Goal: Find specific page/section

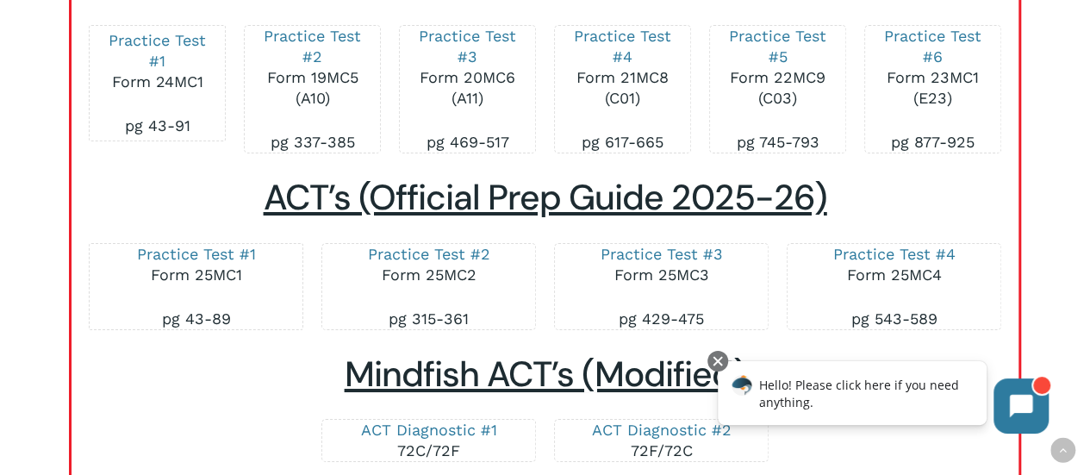
scroll to position [2998, 0]
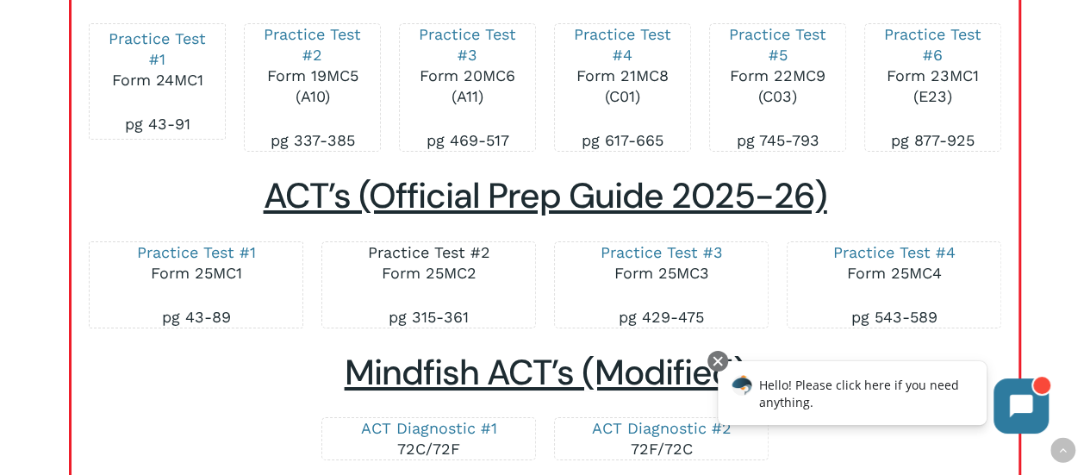
click at [421, 255] on link "Practice Test #2" at bounding box center [429, 252] width 122 height 18
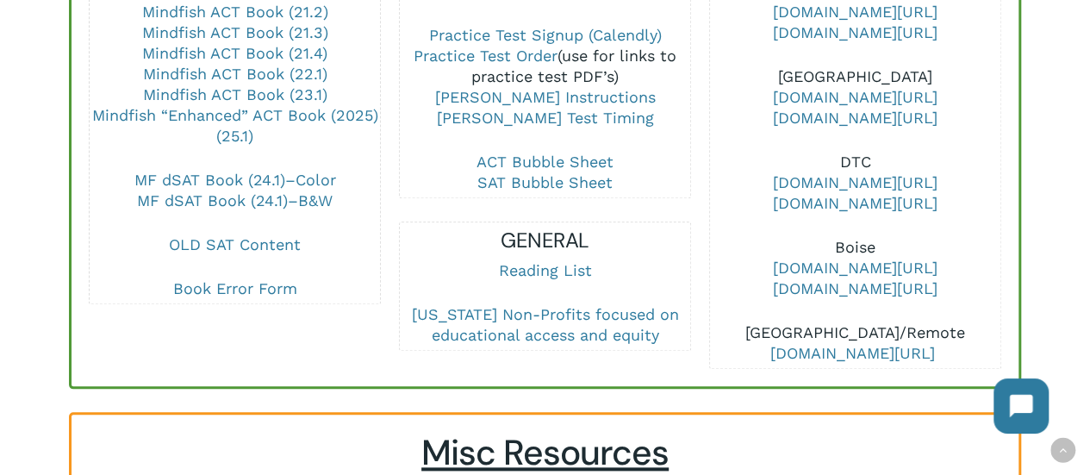
scroll to position [806, 0]
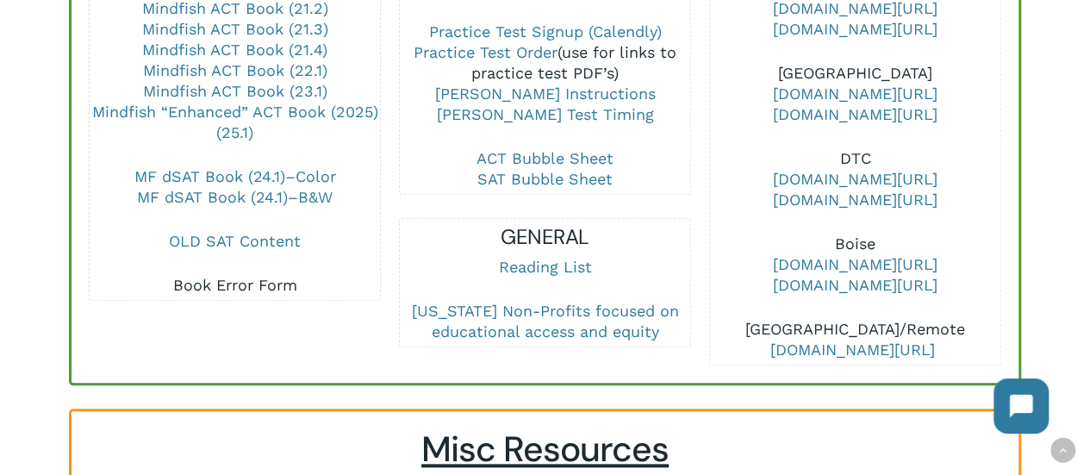
click at [234, 276] on link "Book Error Form" at bounding box center [235, 285] width 124 height 18
